Goal: Information Seeking & Learning: Understand process/instructions

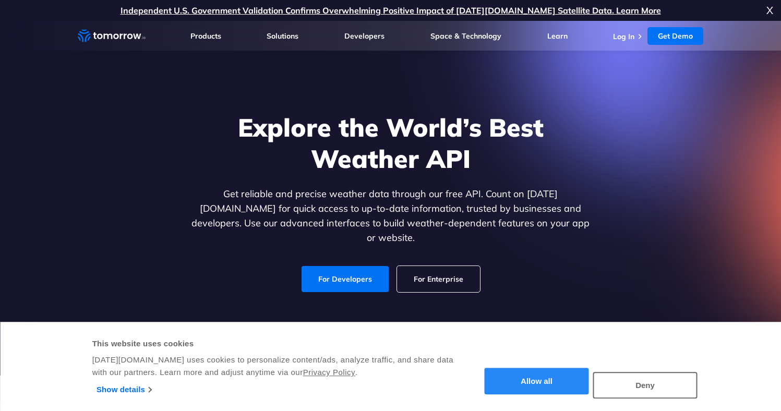
click at [562, 391] on button "Allow all" at bounding box center [537, 381] width 104 height 27
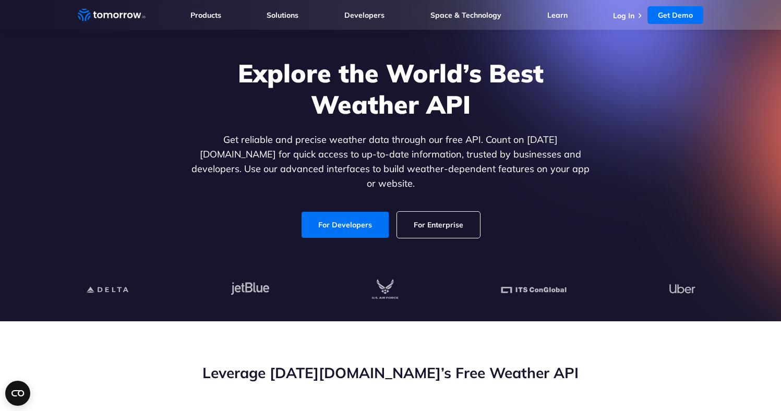
scroll to position [58, 0]
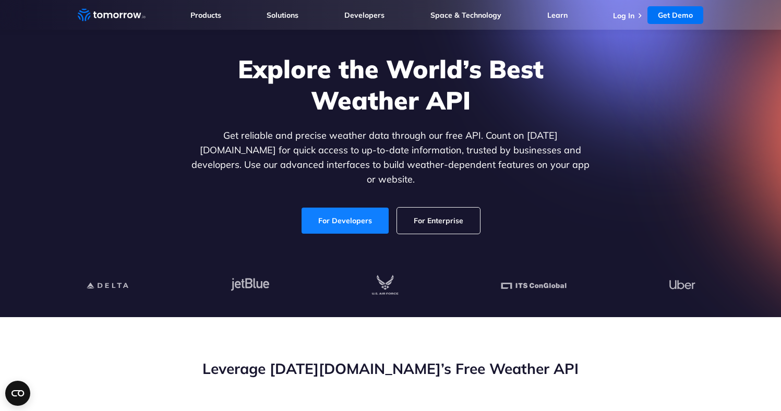
click at [370, 208] on link "For Developers" at bounding box center [345, 221] width 87 height 26
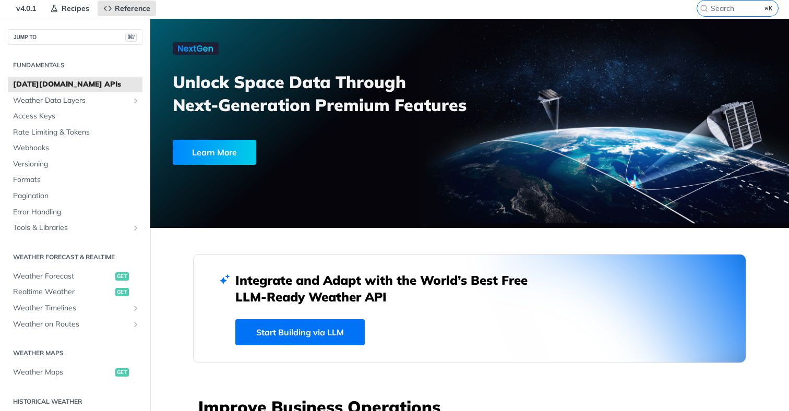
scroll to position [39, 0]
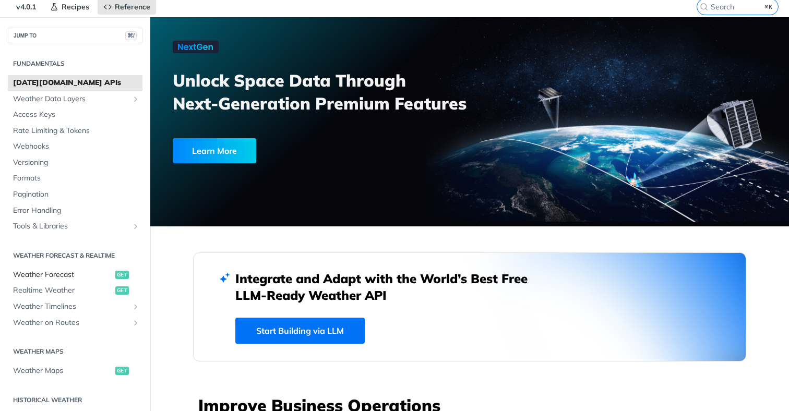
click at [71, 271] on span "Weather Forecast" at bounding box center [63, 275] width 100 height 10
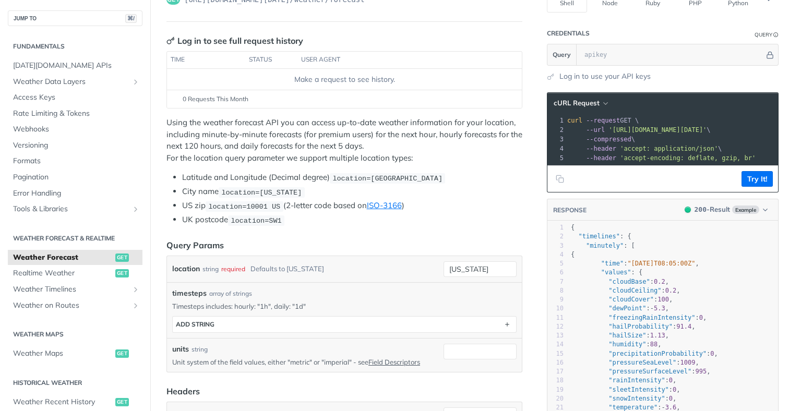
scroll to position [109, 0]
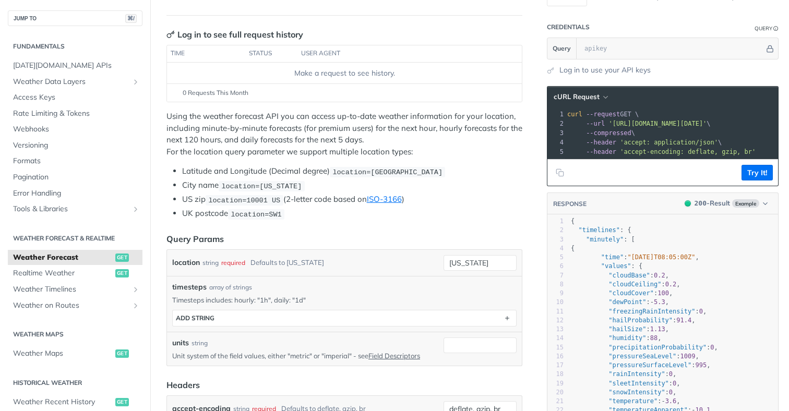
click at [492, 244] on form "Query Params location string required Defaults to [US_STATE] [US_STATE] timeste…" at bounding box center [345, 328] width 356 height 190
